Goal: Register for event/course

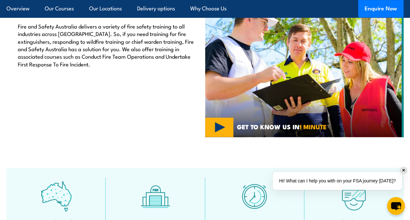
scroll to position [227, 0]
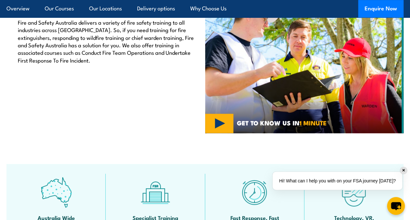
click at [220, 133] on img at bounding box center [304, 58] width 199 height 149
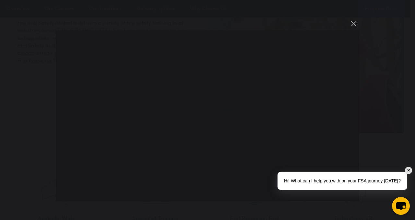
click at [406, 170] on div "✕" at bounding box center [408, 170] width 7 height 7
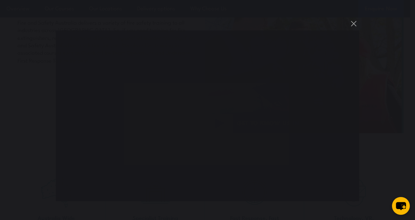
click at [353, 24] on button "You can close this modal content with the ESC key" at bounding box center [353, 23] width 11 height 11
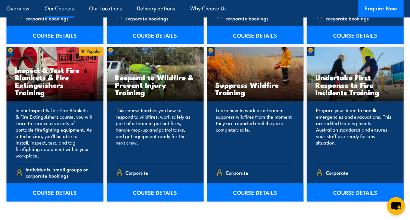
scroll to position [972, 0]
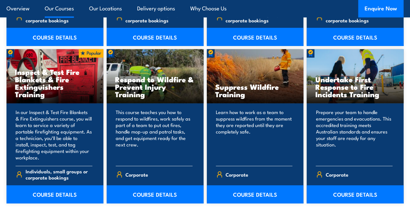
scroll to position [972, 0]
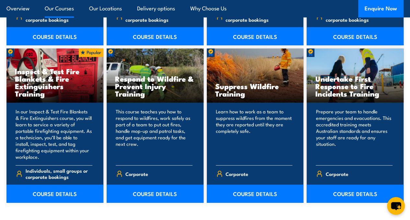
click at [160, 203] on link "COURSE DETAILS" at bounding box center [155, 194] width 97 height 18
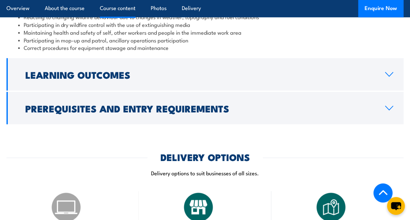
scroll to position [583, 0]
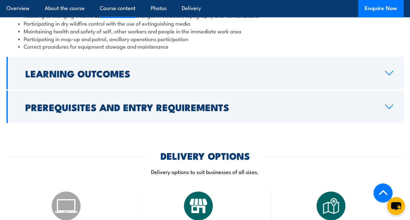
click at [204, 111] on h2 "Prerequisites and Entry Requirements" at bounding box center [199, 106] width 349 height 8
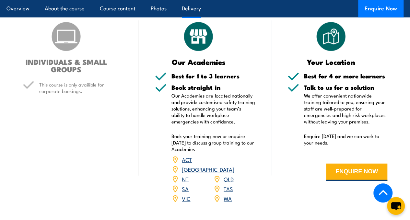
scroll to position [778, 0]
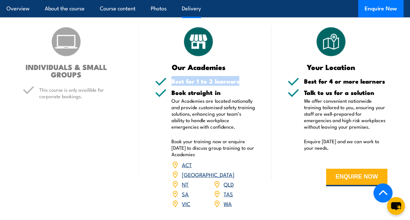
drag, startPoint x: 174, startPoint y: 97, endPoint x: 237, endPoint y: 100, distance: 63.6
click at [237, 84] on h5 "Best for 1 to 3 learners" at bounding box center [212, 81] width 83 height 6
click at [241, 96] on h5 "Book straight in" at bounding box center [212, 92] width 83 height 6
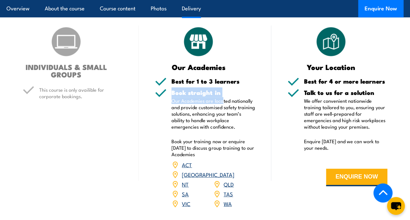
drag, startPoint x: 181, startPoint y: 109, endPoint x: 220, endPoint y: 113, distance: 39.7
click at [222, 112] on div "Book straight in Our Academies are located nationally and provide customised sa…" at bounding box center [212, 152] width 83 height 127
click at [157, 132] on div "Book straight in Our Academies are located nationally and provide customised sa…" at bounding box center [205, 152] width 100 height 127
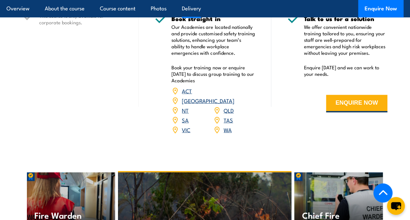
scroll to position [843, 0]
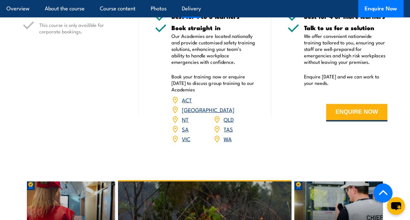
click at [184, 123] on link "NT" at bounding box center [185, 119] width 7 height 8
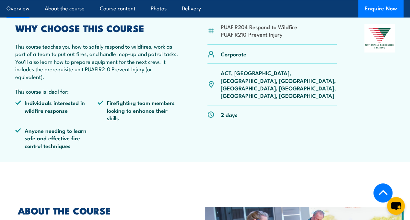
scroll to position [194, 0]
